Goal: Find specific page/section: Find specific page/section

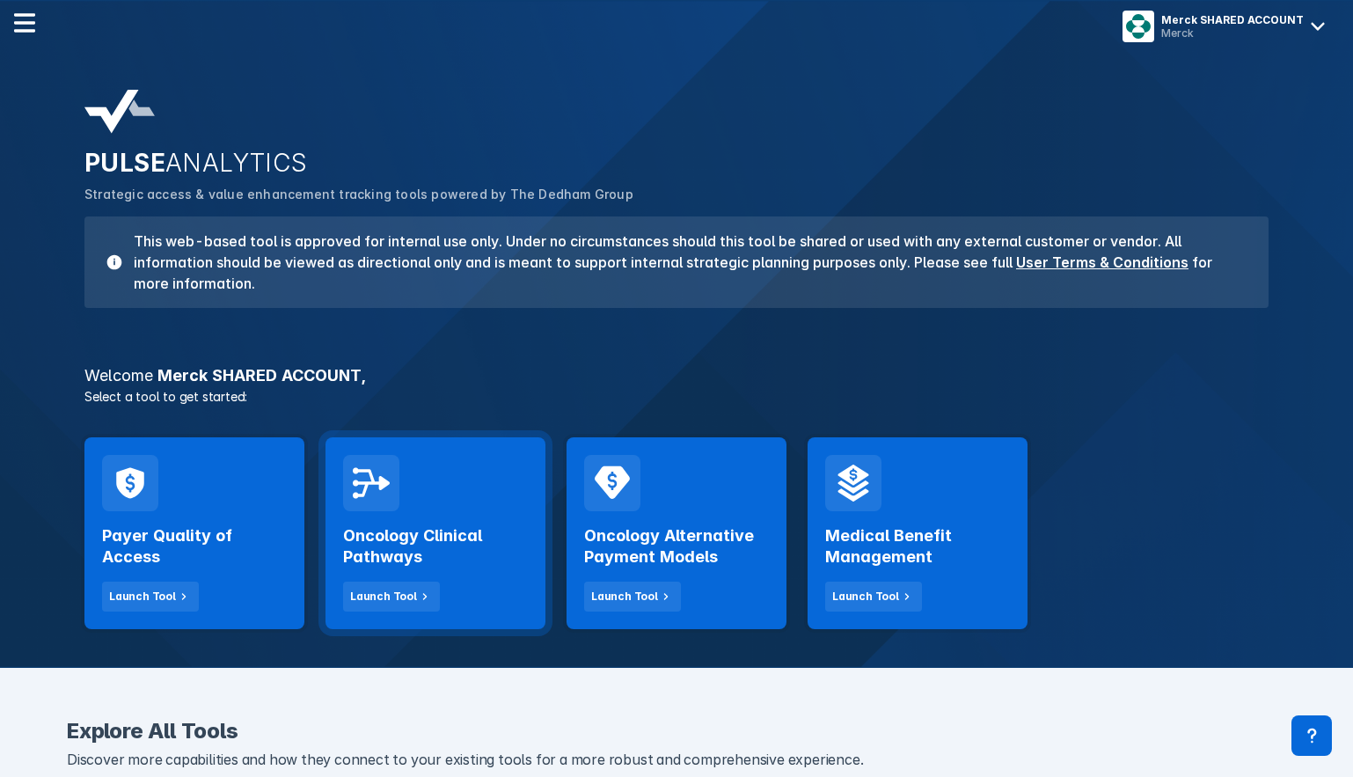
click at [469, 516] on div "Oncology Clinical Pathways Launch Tool" at bounding box center [435, 561] width 185 height 100
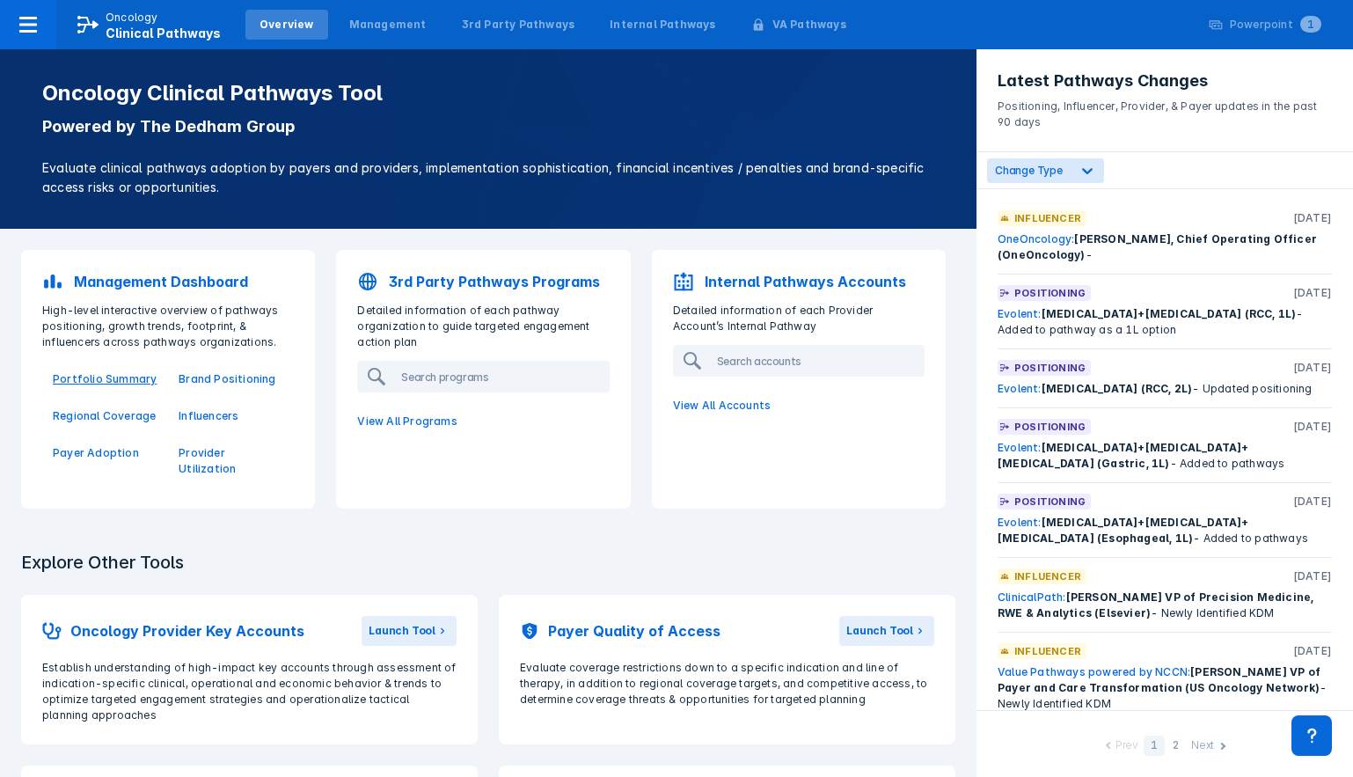
click at [128, 382] on p "Portfolio Summary" at bounding box center [105, 379] width 105 height 16
